Goal: Task Accomplishment & Management: Manage account settings

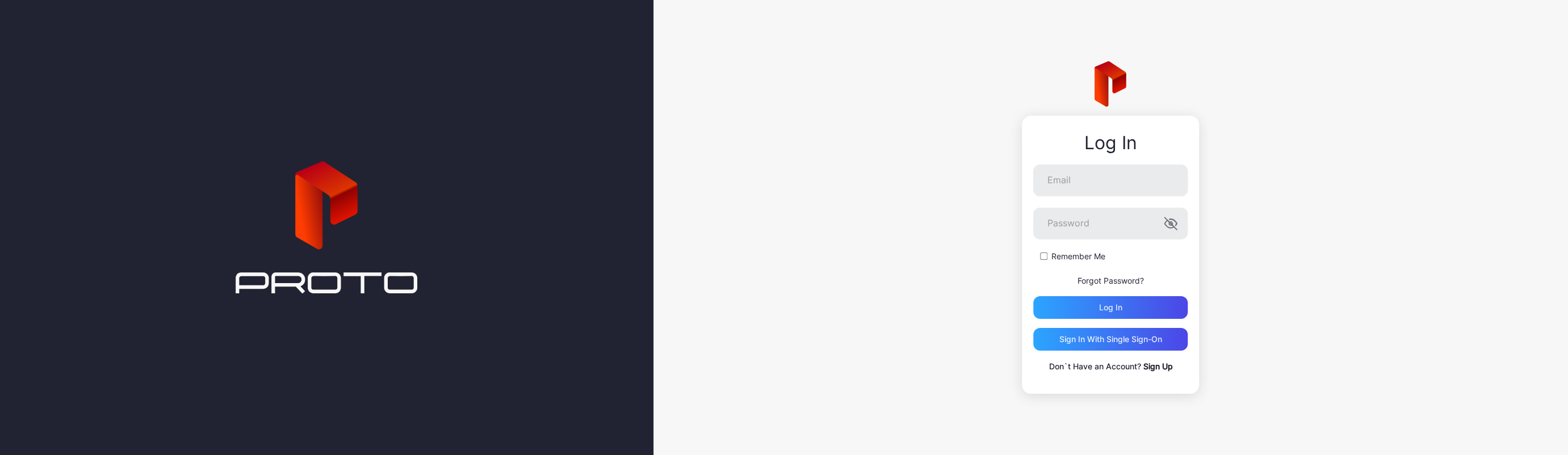
click at [1161, 366] on link "Sign Up" at bounding box center [1157, 366] width 29 height 10
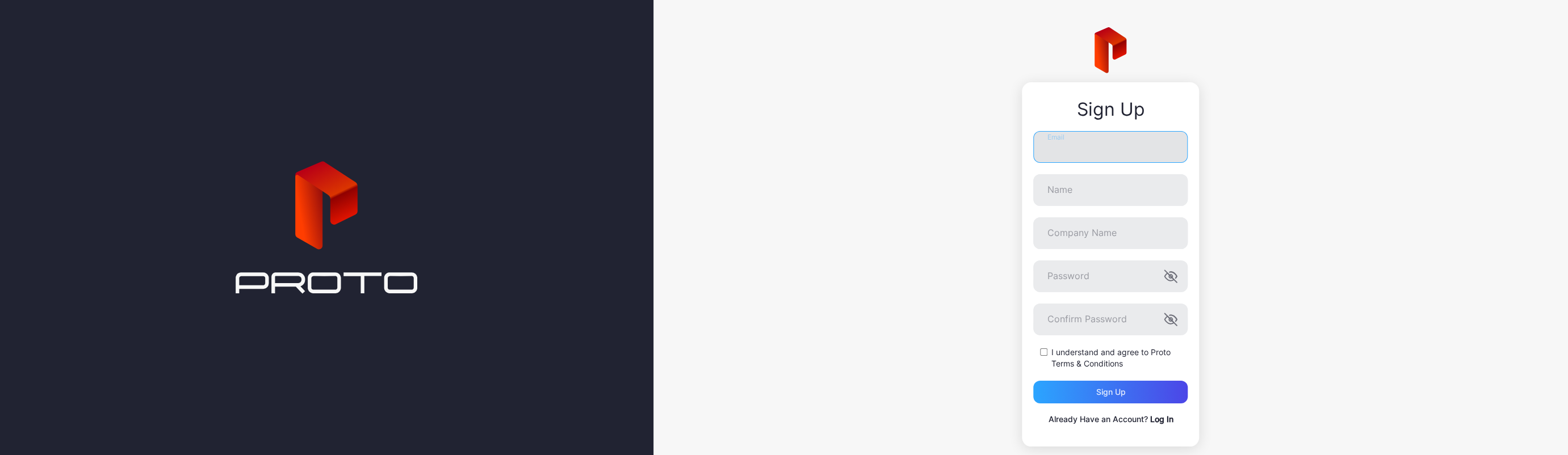
click at [1110, 157] on input "Email" at bounding box center [1110, 147] width 154 height 32
type input "**********"
click at [1068, 190] on input "Name" at bounding box center [1110, 190] width 154 height 32
click at [1391, 214] on div "**********" at bounding box center [1110, 237] width 915 height 474
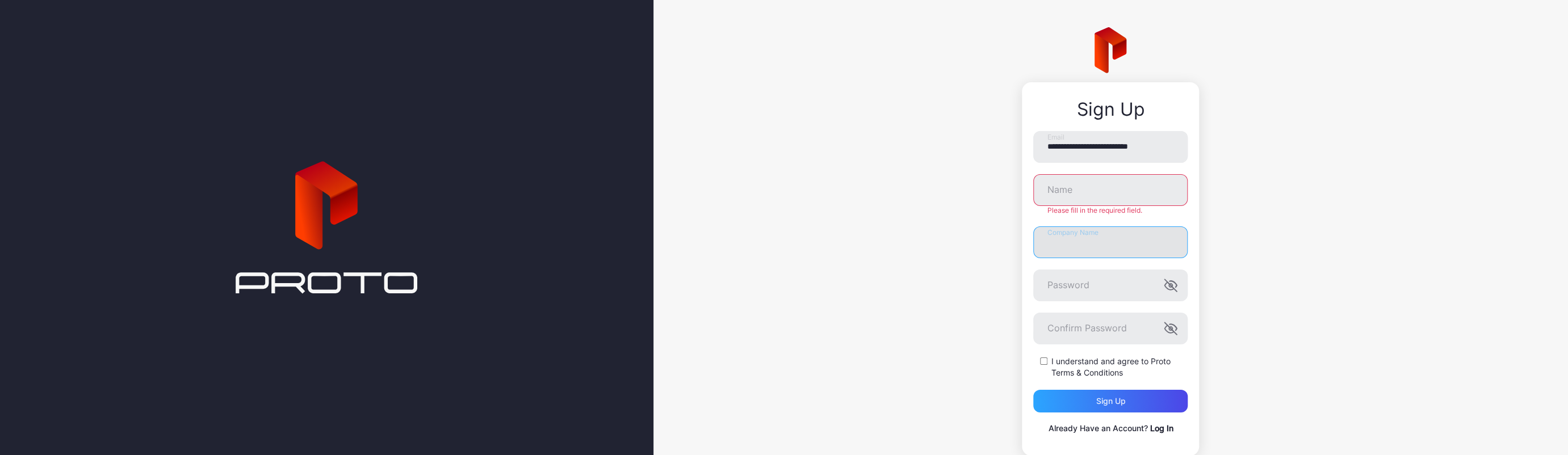
click at [1096, 241] on input "Company Name" at bounding box center [1110, 241] width 154 height 32
click at [1076, 194] on input "Name" at bounding box center [1110, 190] width 154 height 32
type input "***"
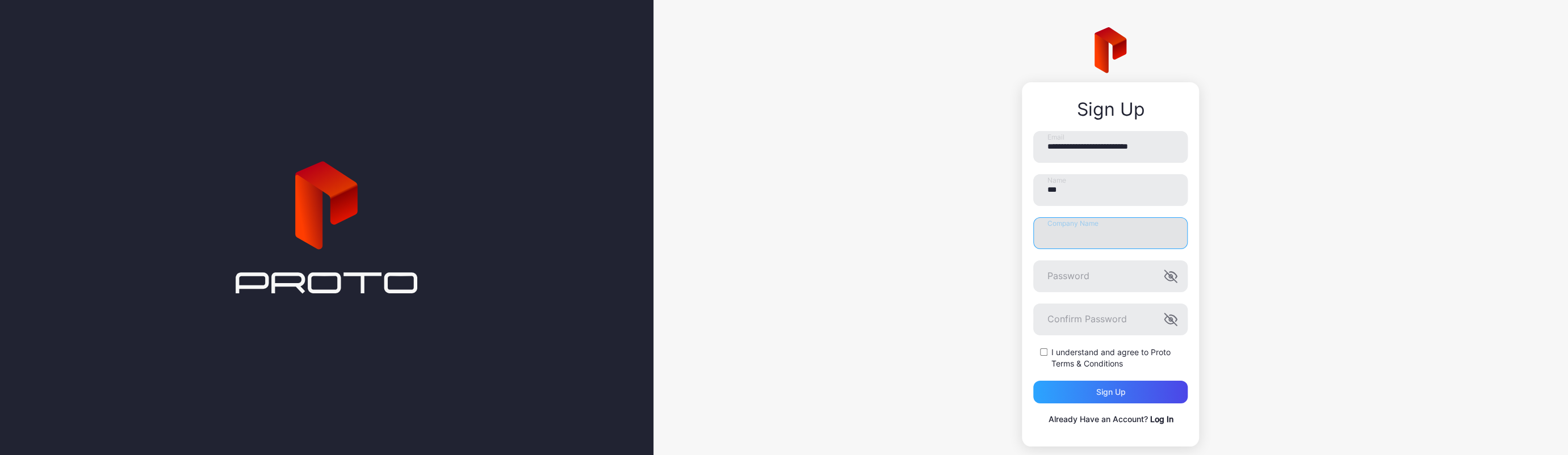
click at [1099, 233] on input "Company Name" at bounding box center [1110, 233] width 154 height 32
type input "**********"
click at [1165, 276] on icon "button" at bounding box center [1171, 276] width 14 height 14
click at [1165, 323] on icon "button" at bounding box center [1170, 320] width 9 height 8
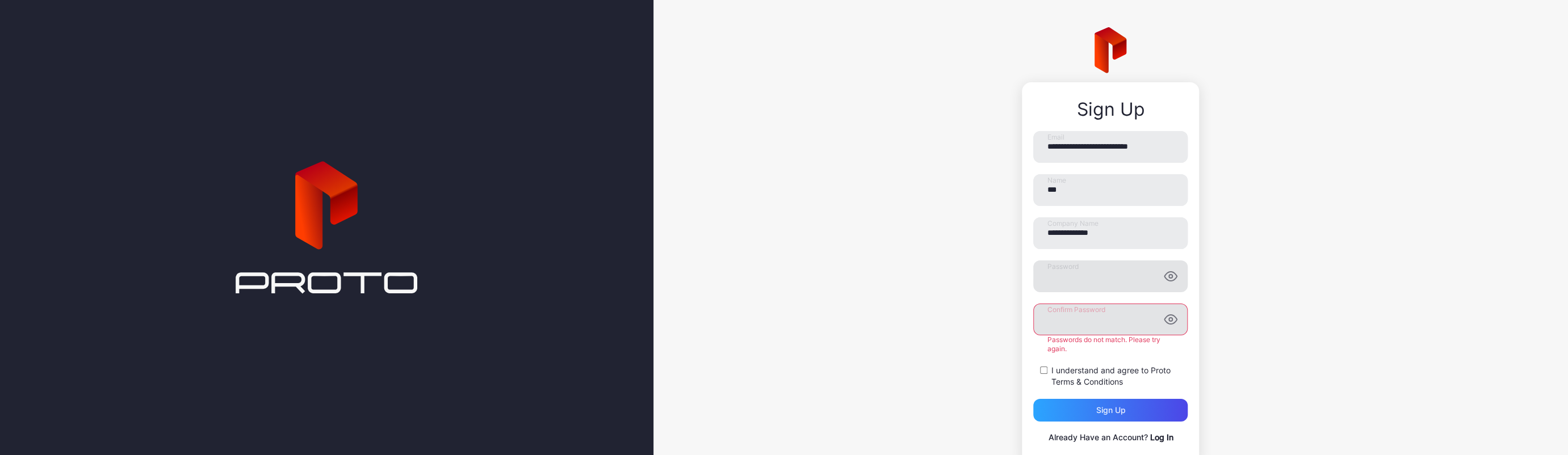
click at [1033, 368] on div "I understand and agree to Proto Terms & Conditions" at bounding box center [1110, 376] width 154 height 22
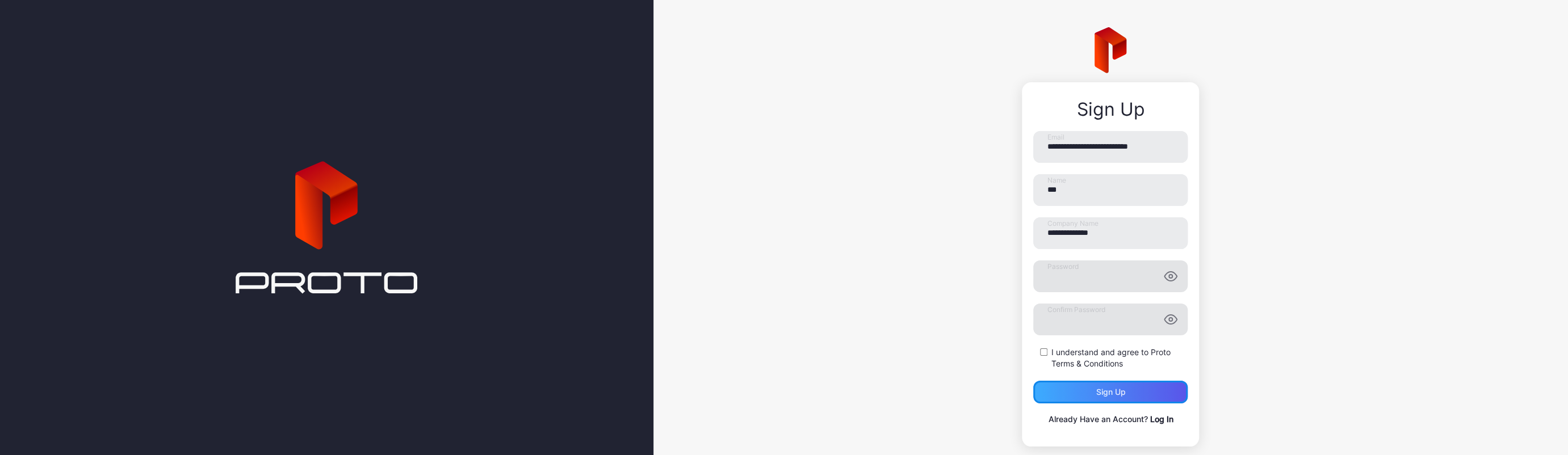
click at [1085, 398] on div "Sign up" at bounding box center [1110, 391] width 154 height 22
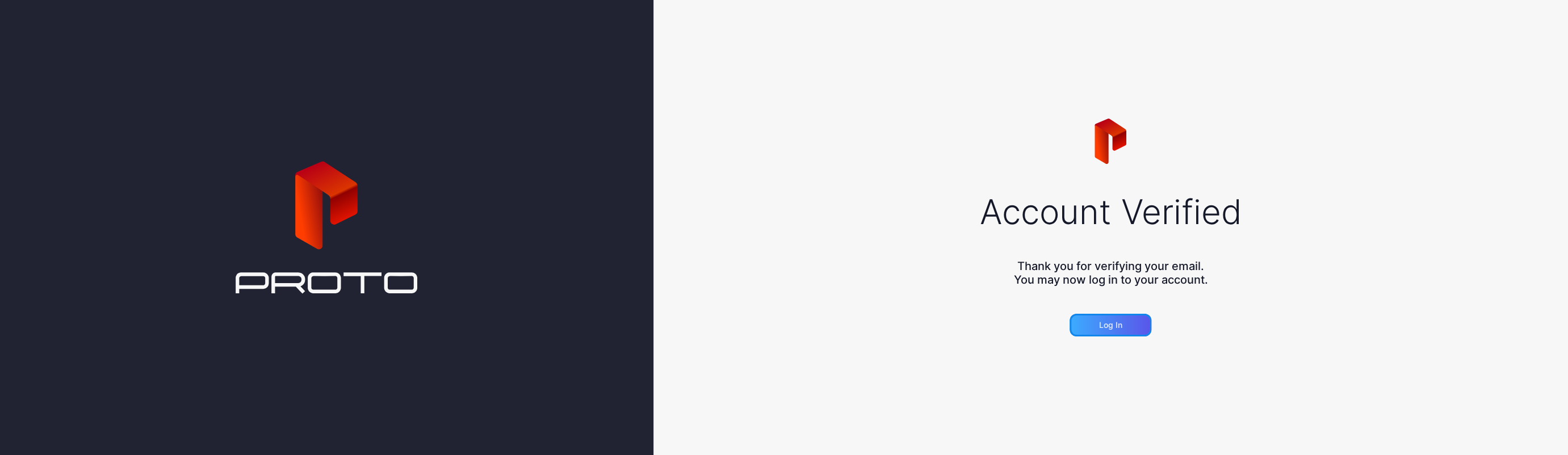
click at [1115, 318] on div "Log in" at bounding box center [1111, 325] width 82 height 22
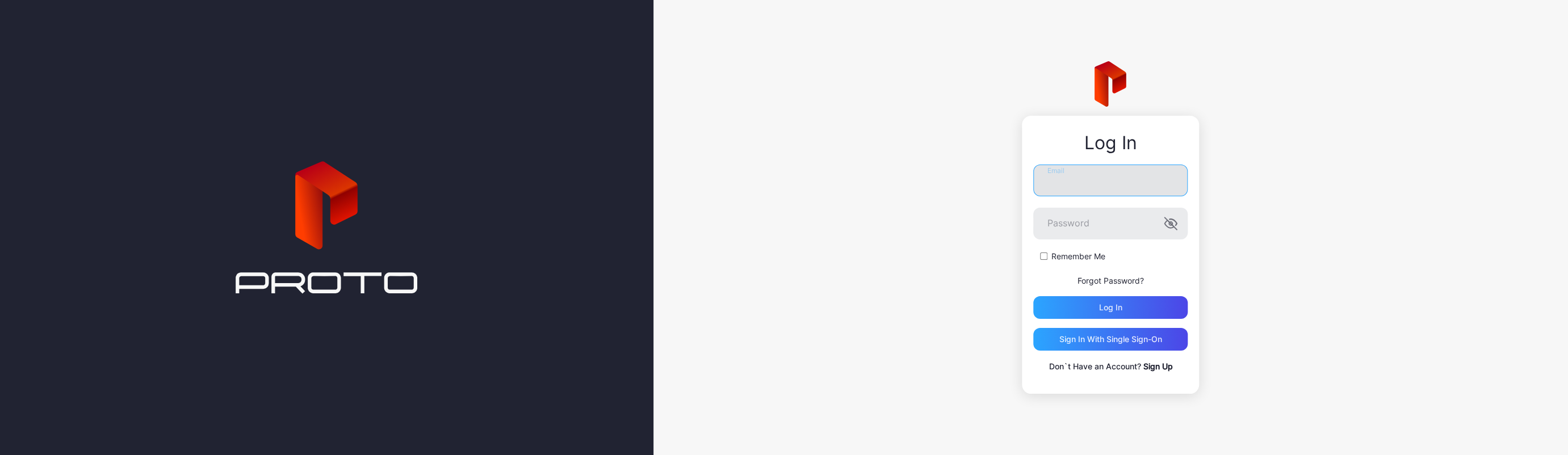
click at [1067, 180] on input "Email" at bounding box center [1110, 180] width 154 height 32
type input "**********"
click at [1107, 300] on div "Log in" at bounding box center [1110, 307] width 154 height 22
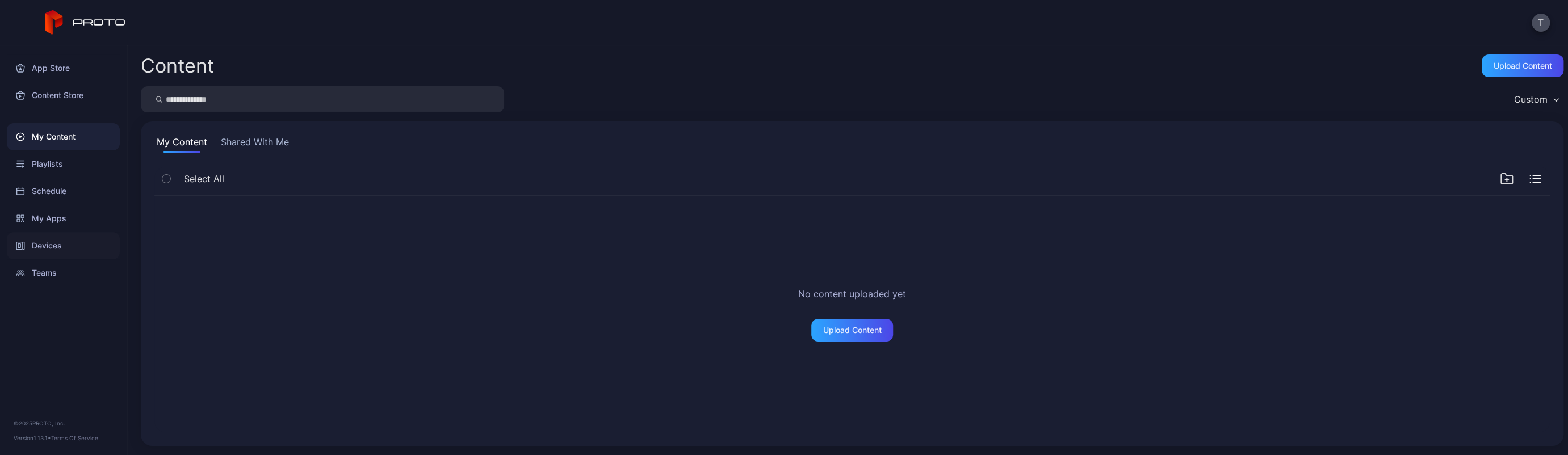
click at [46, 244] on div "Devices" at bounding box center [63, 245] width 113 height 27
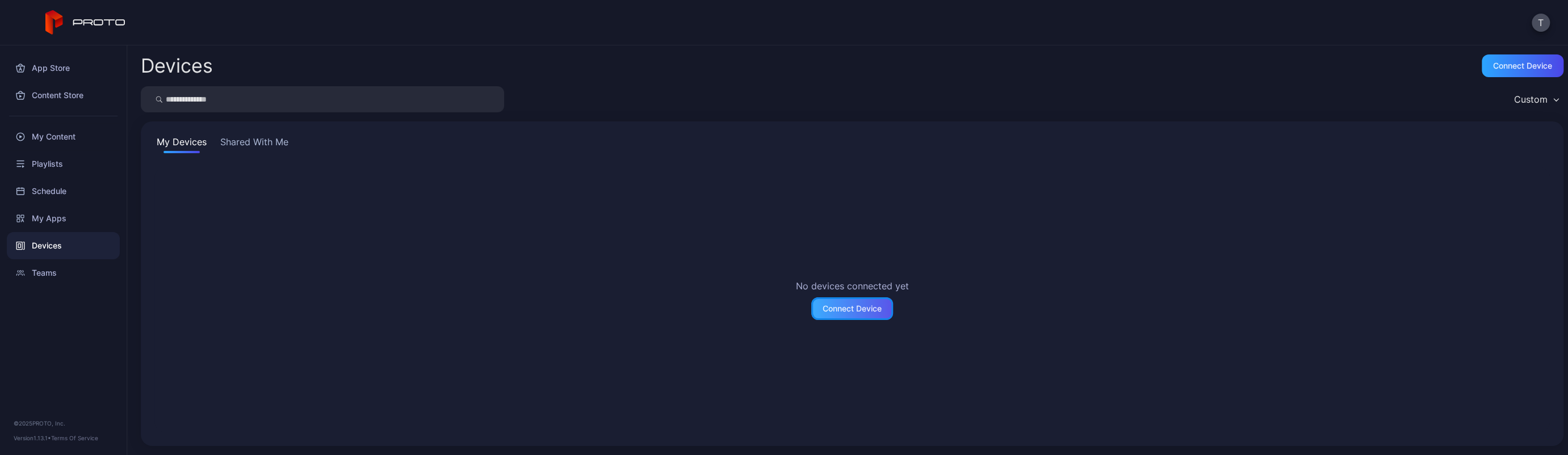
click at [831, 311] on div "Connect Device" at bounding box center [852, 308] width 59 height 9
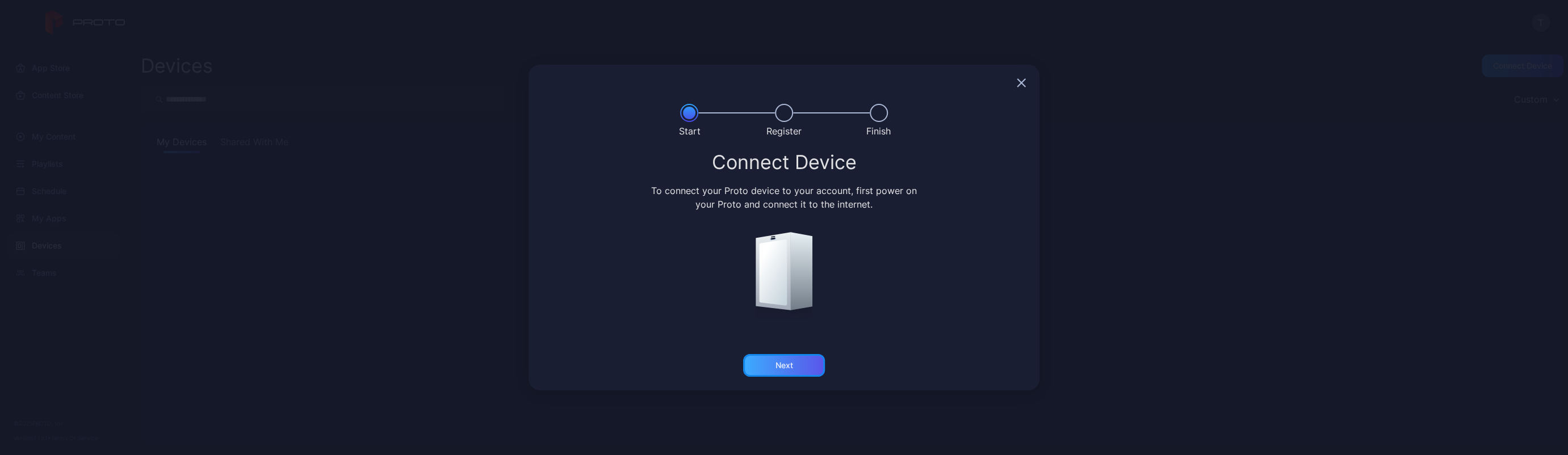
click at [781, 366] on div "Next" at bounding box center [784, 366] width 18 height 9
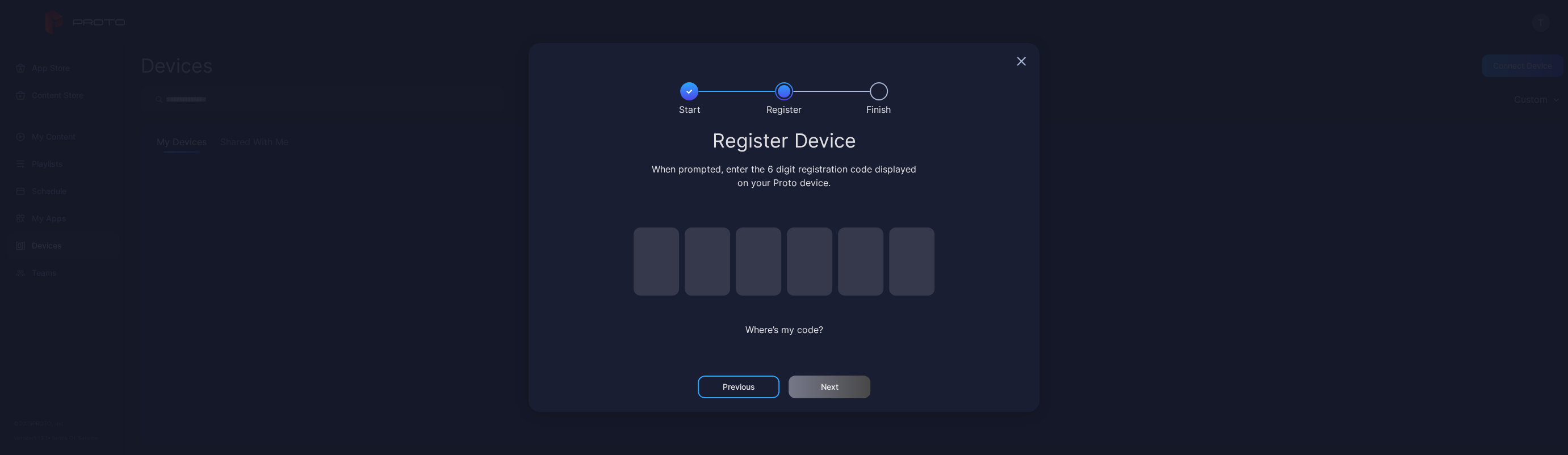
click at [656, 253] on input "pin code 1 of 6" at bounding box center [656, 261] width 46 height 68
type input "*"
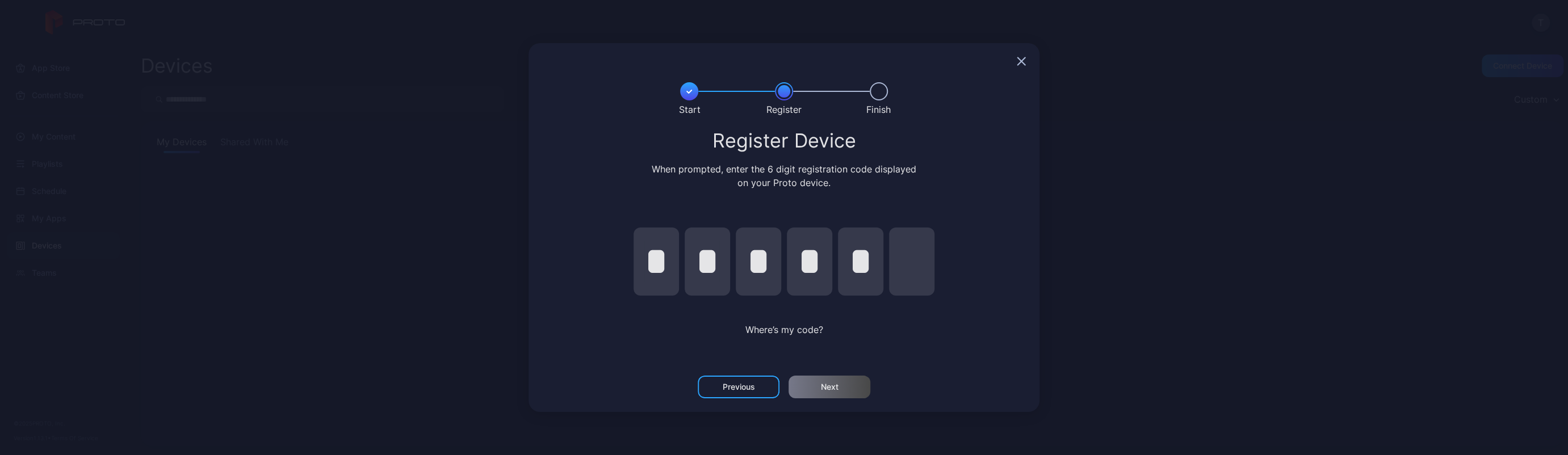
type input "*"
click at [814, 387] on div "Next" at bounding box center [829, 386] width 82 height 22
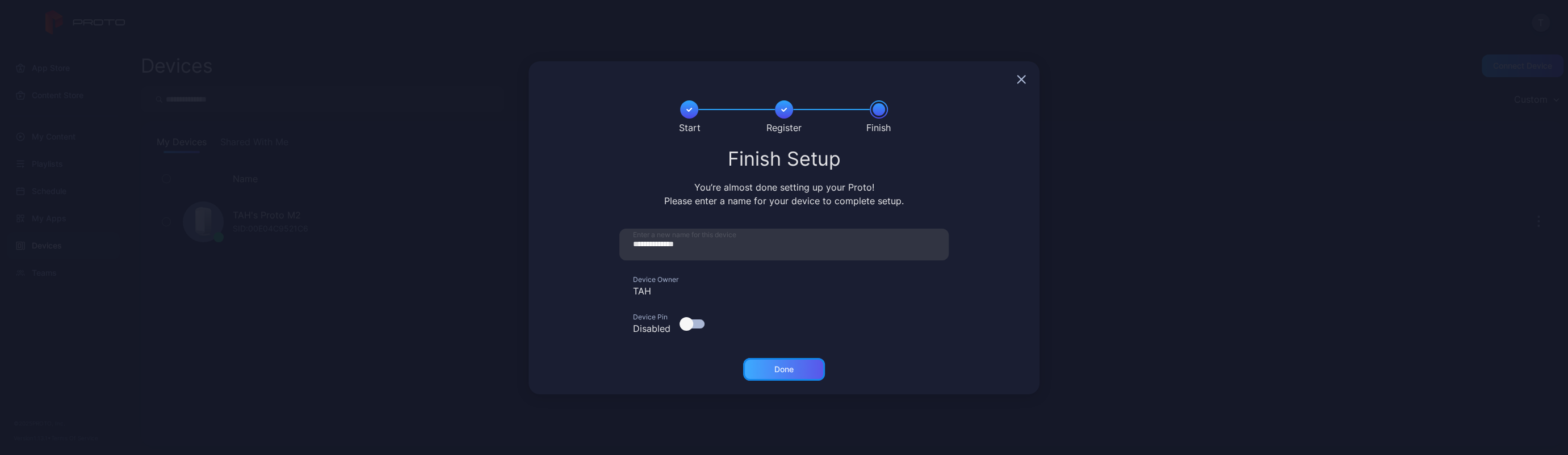
click at [788, 373] on div "Done" at bounding box center [784, 369] width 19 height 9
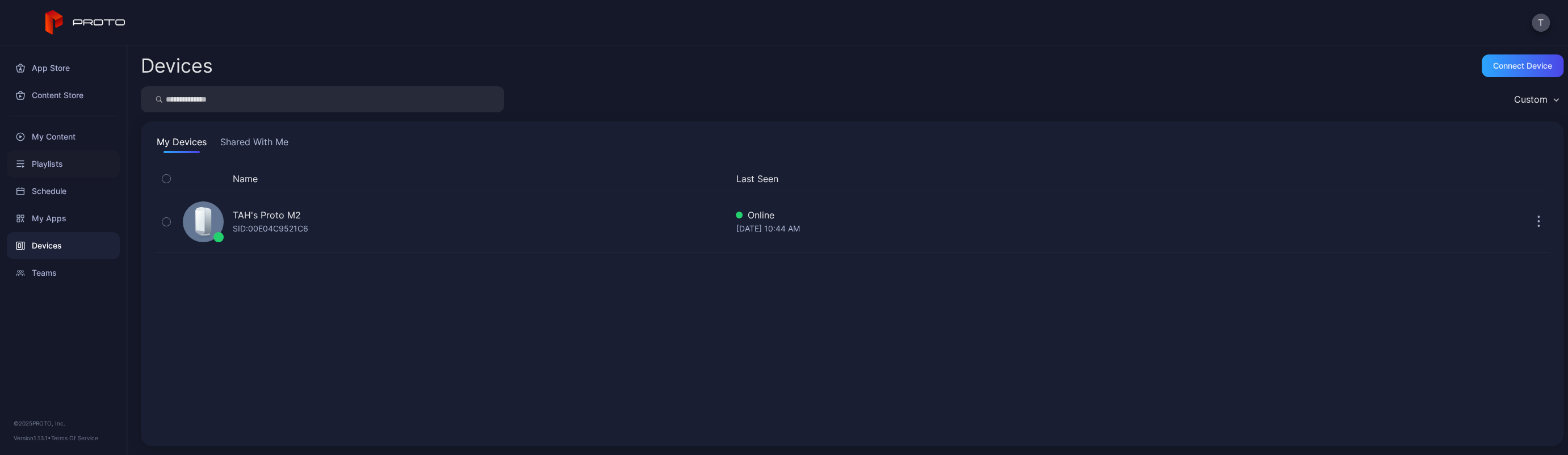
click at [55, 162] on div "Playlists" at bounding box center [63, 163] width 113 height 27
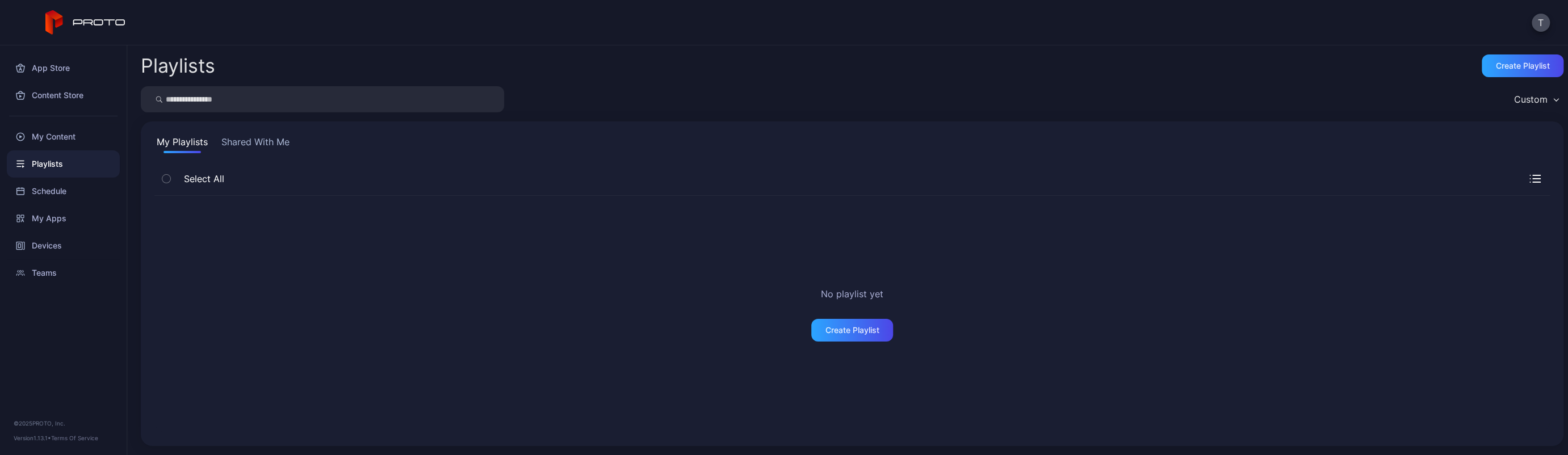
click at [259, 137] on button "Shared With Me" at bounding box center [256, 144] width 73 height 19
click at [196, 140] on button "My Playlists" at bounding box center [182, 144] width 56 height 19
click at [49, 136] on div "My Content" at bounding box center [63, 136] width 113 height 27
click at [59, 97] on div "Content Store" at bounding box center [63, 95] width 113 height 27
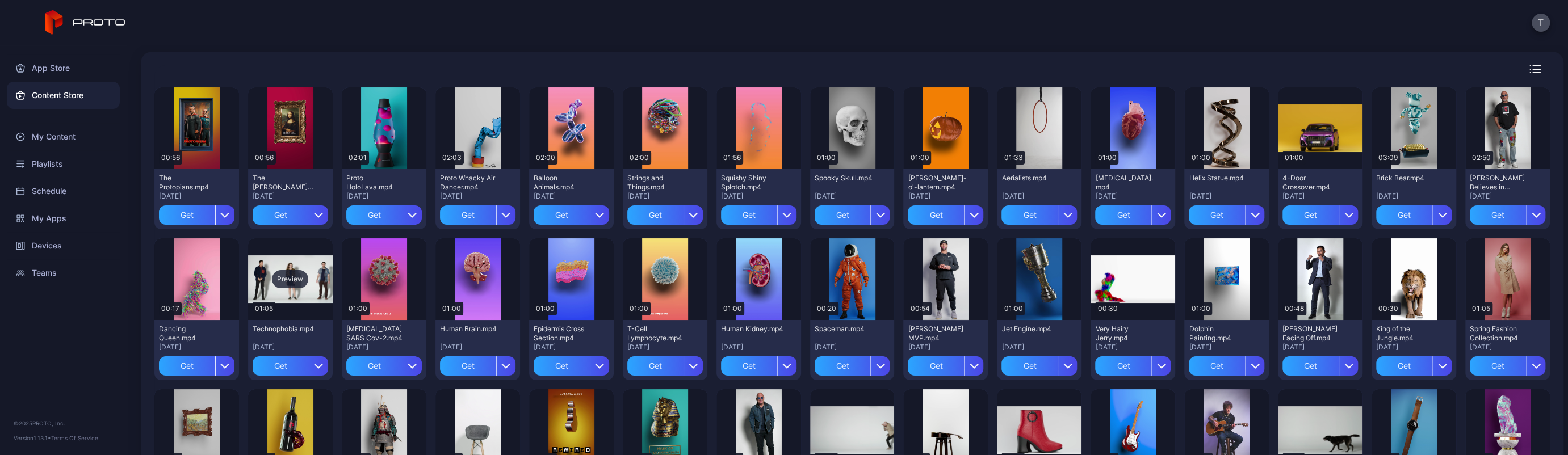
scroll to position [57, 0]
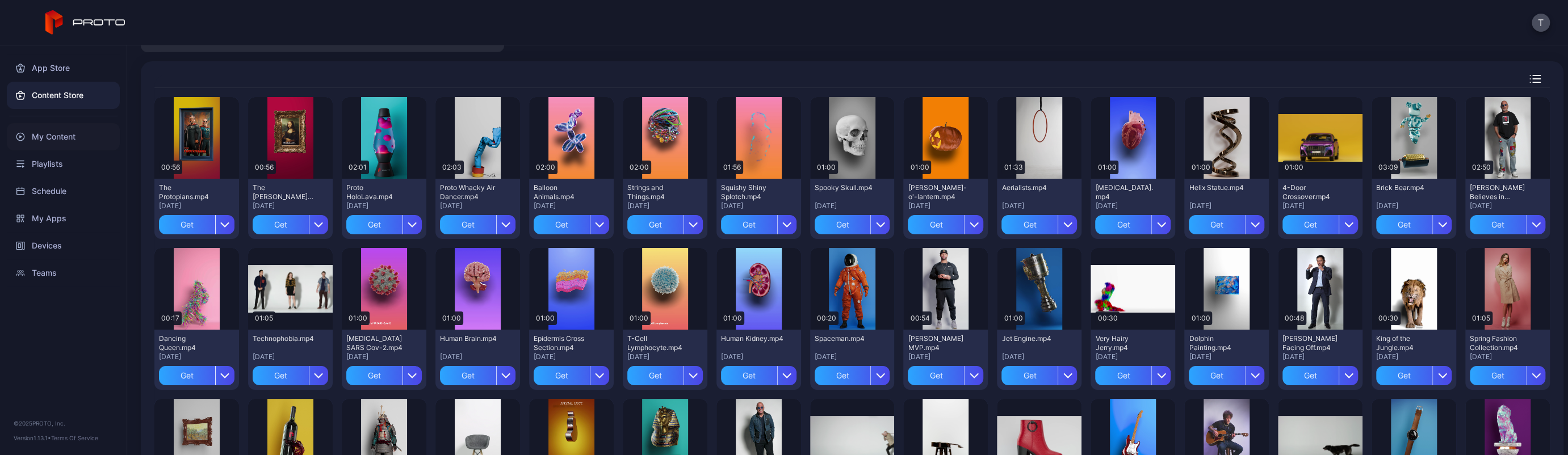
click at [52, 136] on div "My Content" at bounding box center [63, 136] width 113 height 27
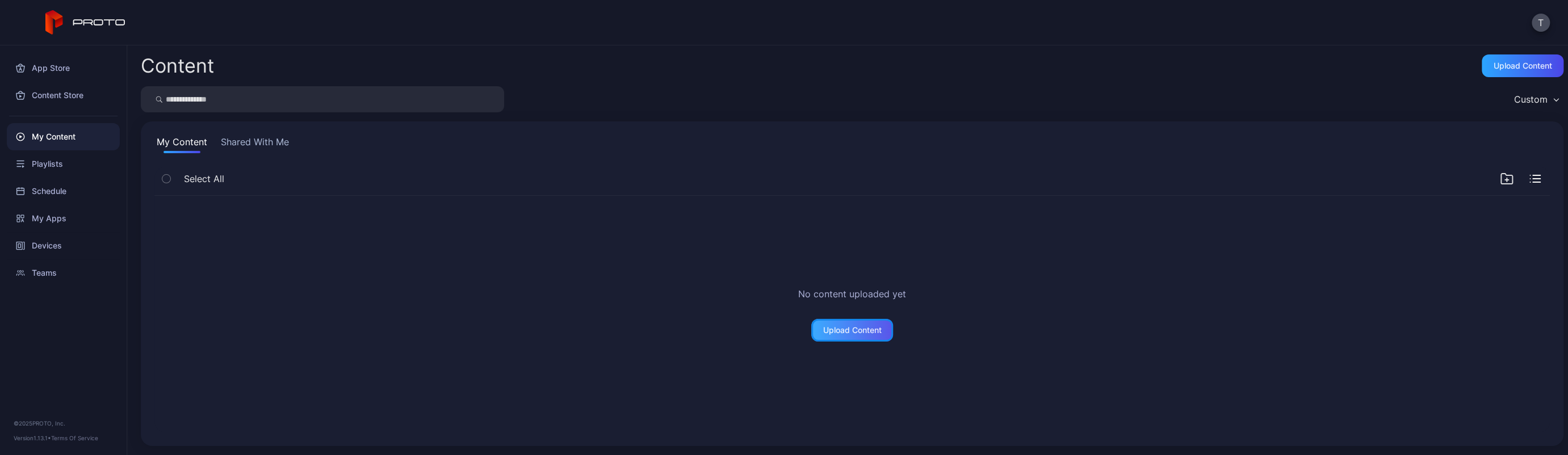
click at [840, 332] on div "Upload Content" at bounding box center [852, 330] width 59 height 9
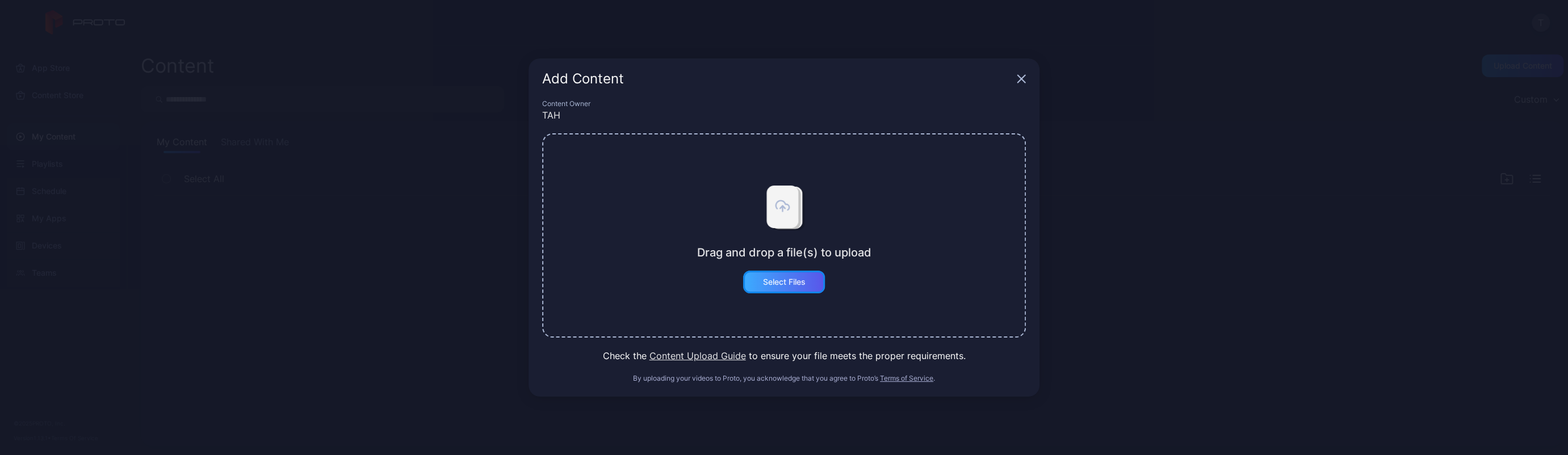
click at [796, 287] on div "Select Files" at bounding box center [784, 281] width 82 height 22
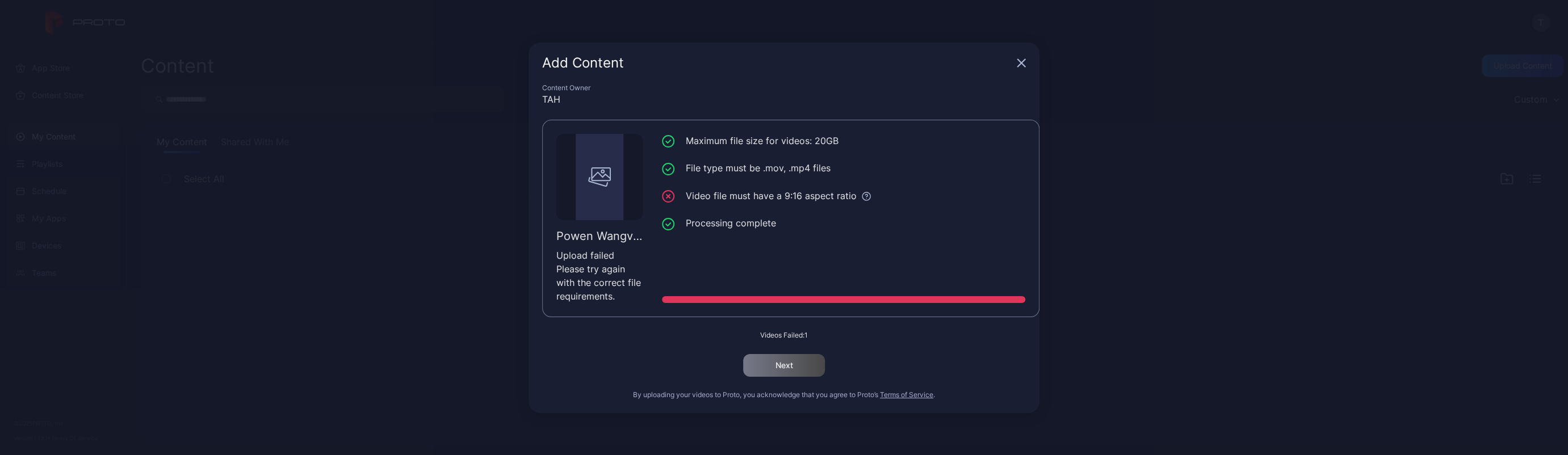
click at [1020, 63] on icon "button" at bounding box center [1021, 63] width 9 height 9
